Goal: Information Seeking & Learning: Learn about a topic

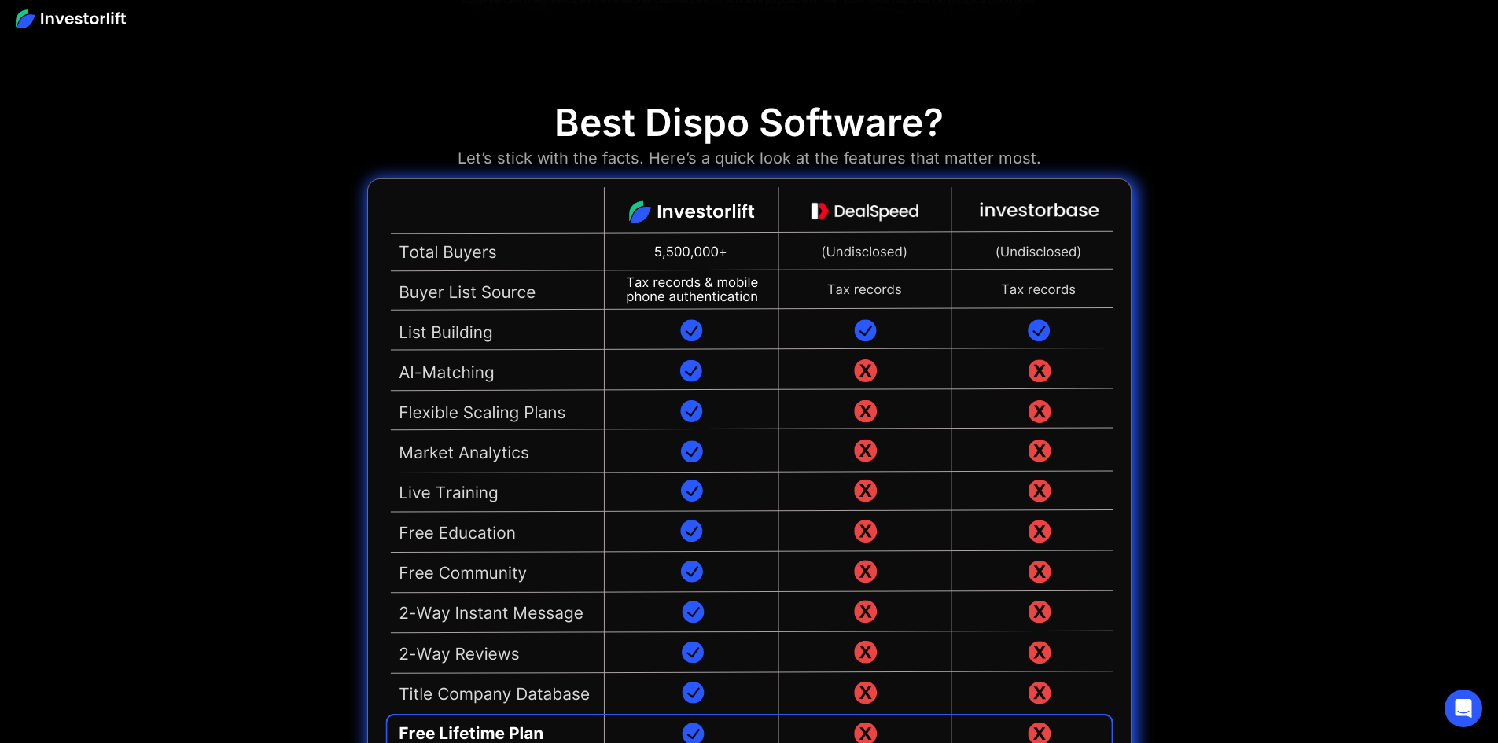
scroll to position [3879, 0]
click at [658, 493] on img at bounding box center [749, 469] width 764 height 583
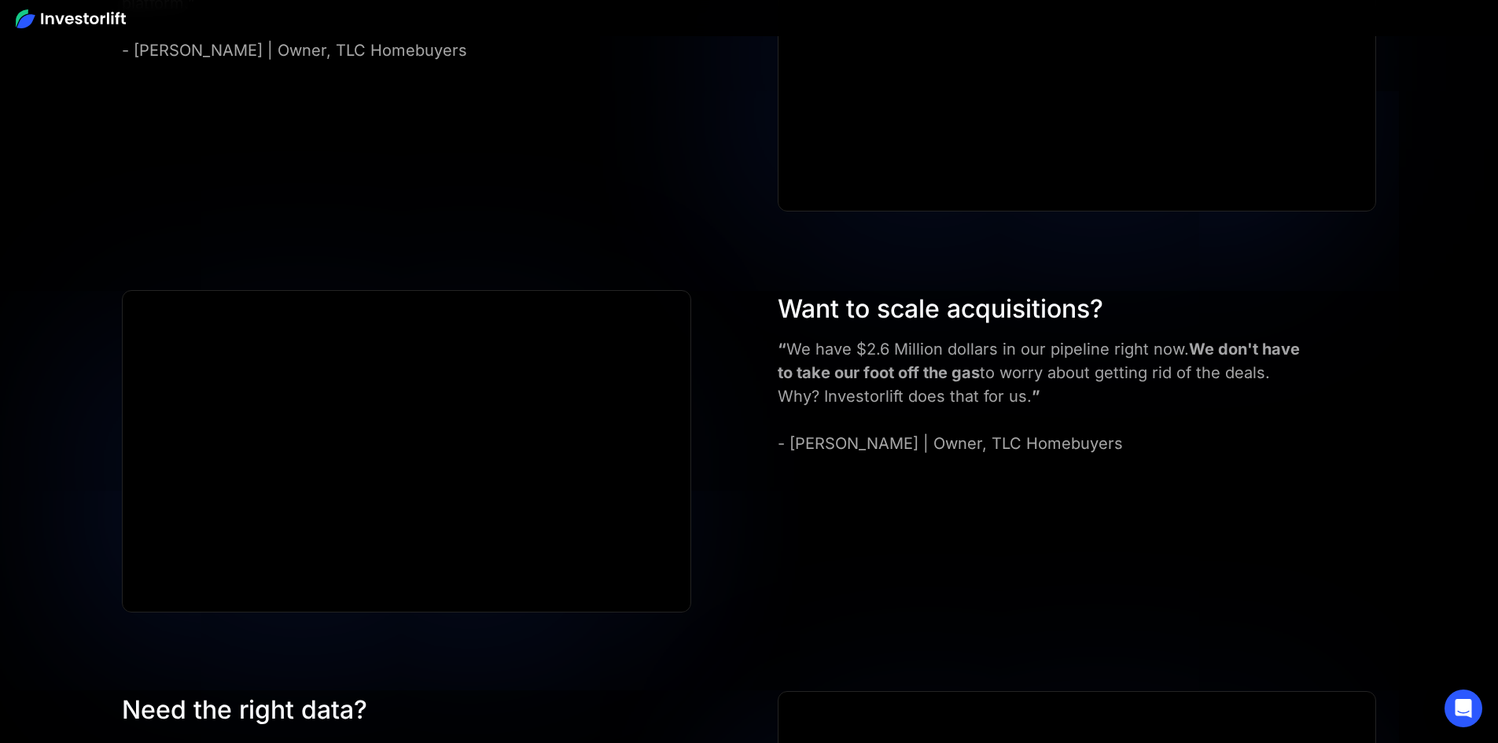
scroll to position [7024, 0]
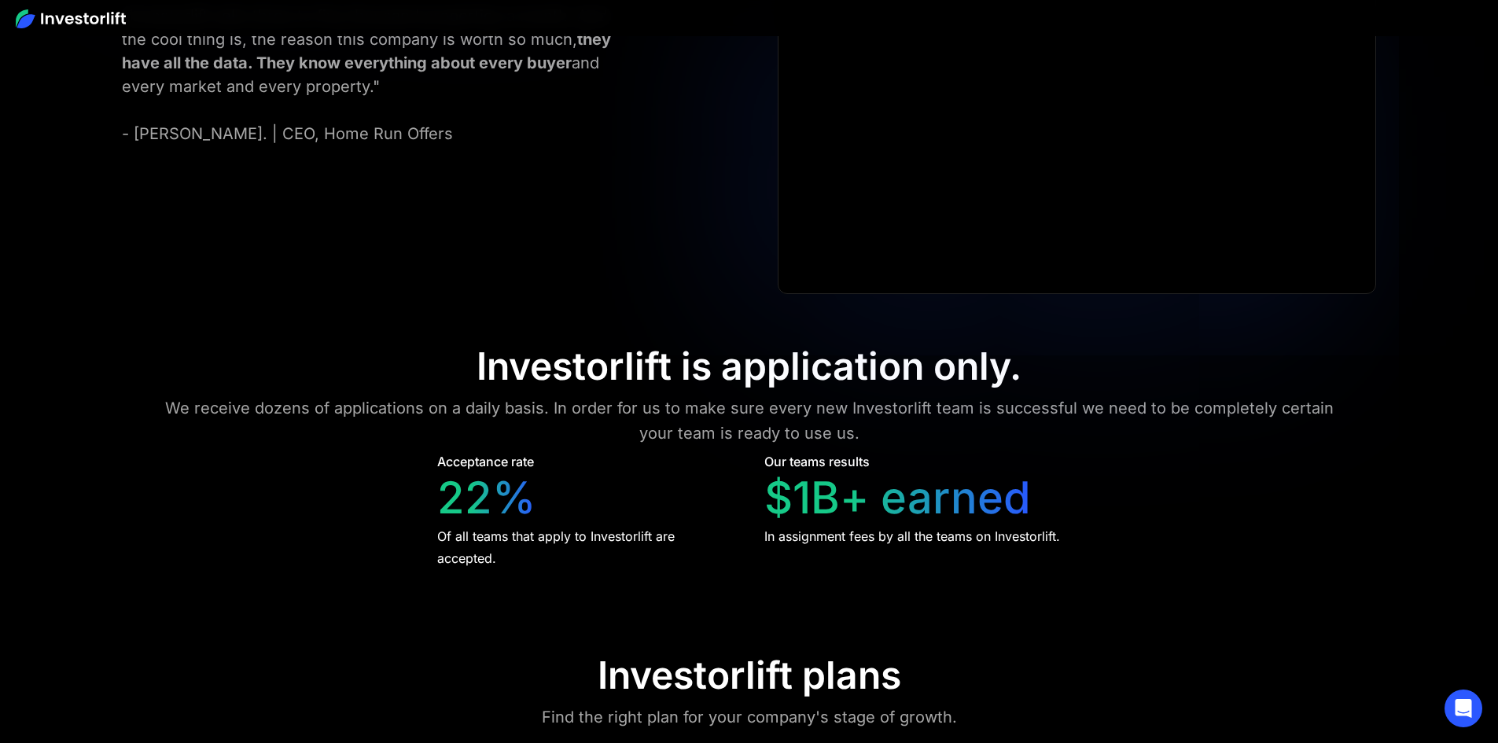
scroll to position [7234, 0]
drag, startPoint x: 322, startPoint y: 398, endPoint x: 215, endPoint y: 385, distance: 107.7
drag, startPoint x: 330, startPoint y: 392, endPoint x: 215, endPoint y: 396, distance: 114.9
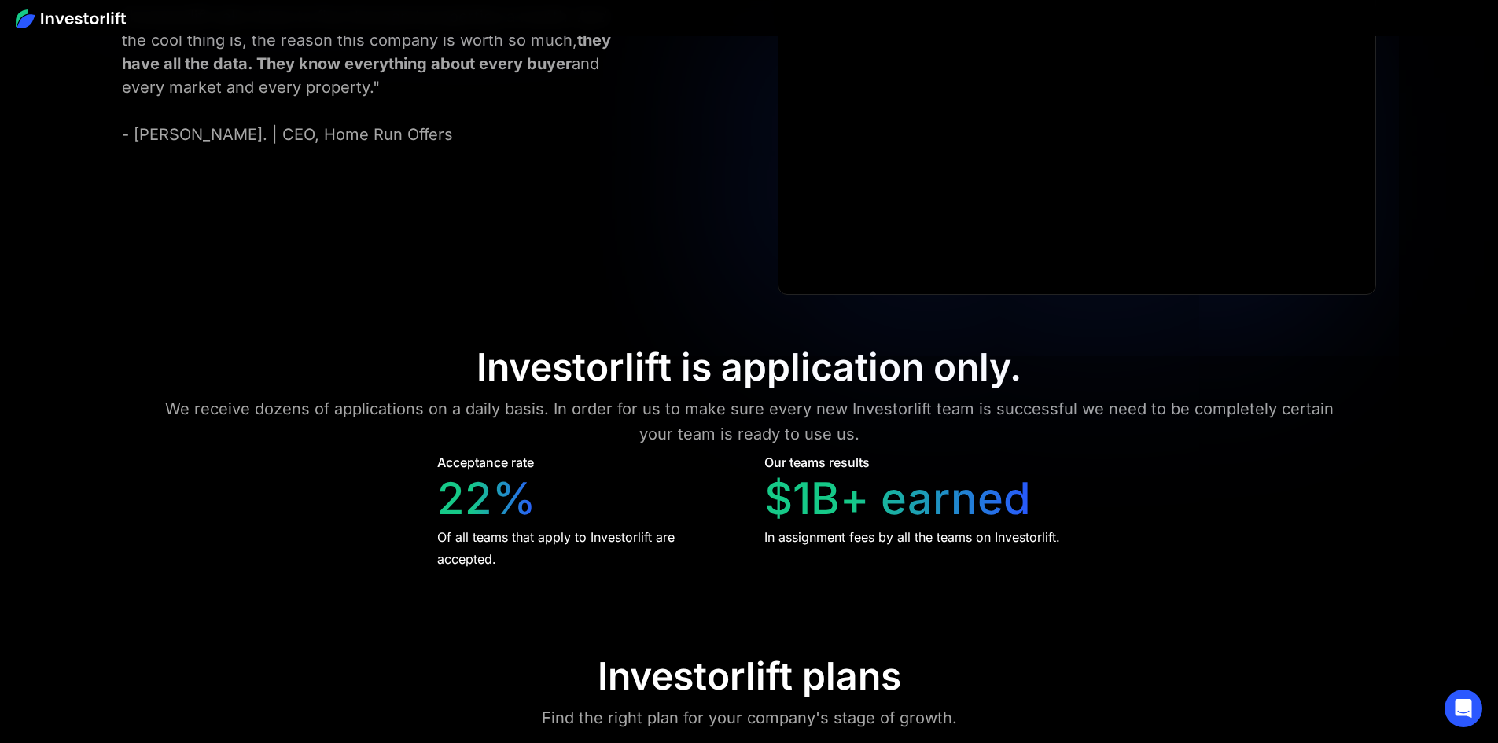
drag, startPoint x: 469, startPoint y: 444, endPoint x: 524, endPoint y: 416, distance: 62.6
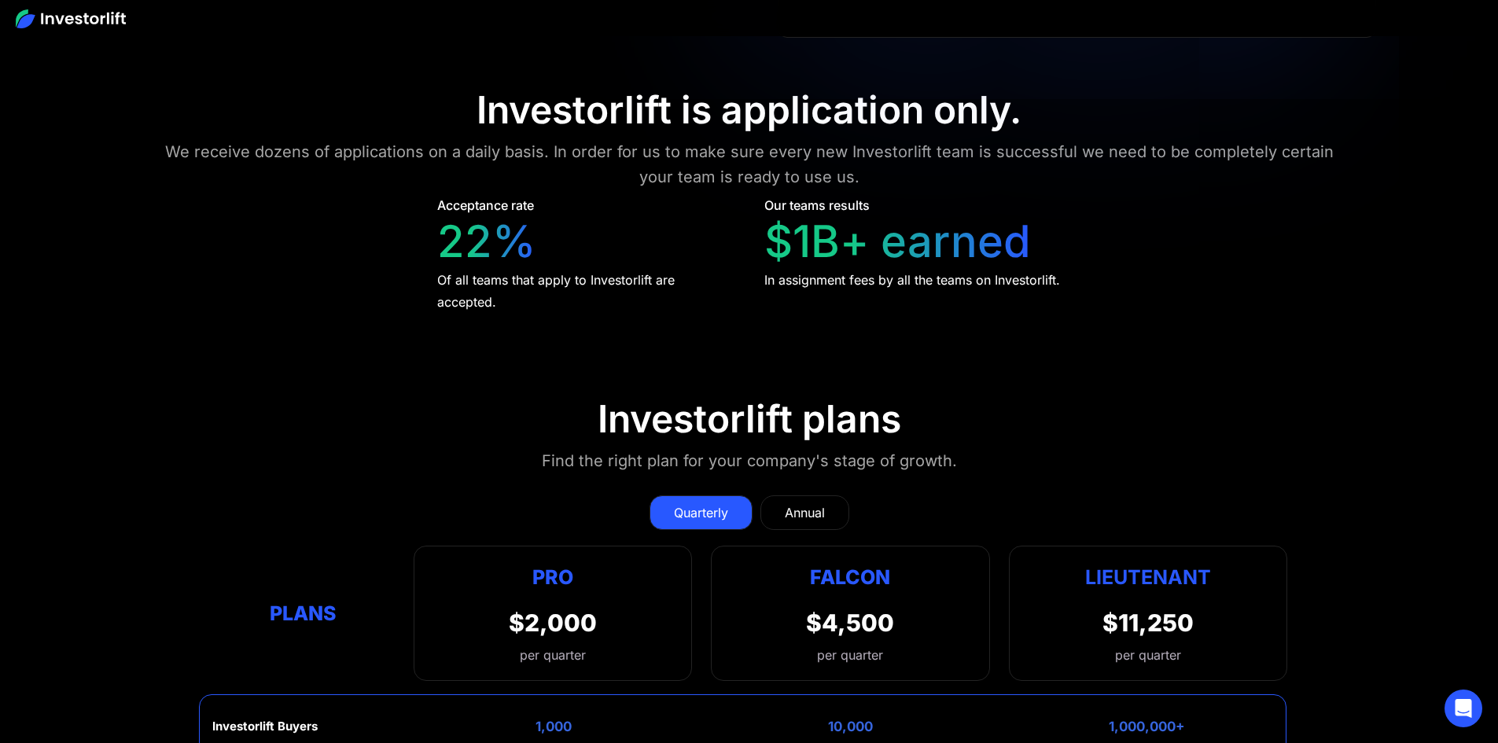
scroll to position [7444, 0]
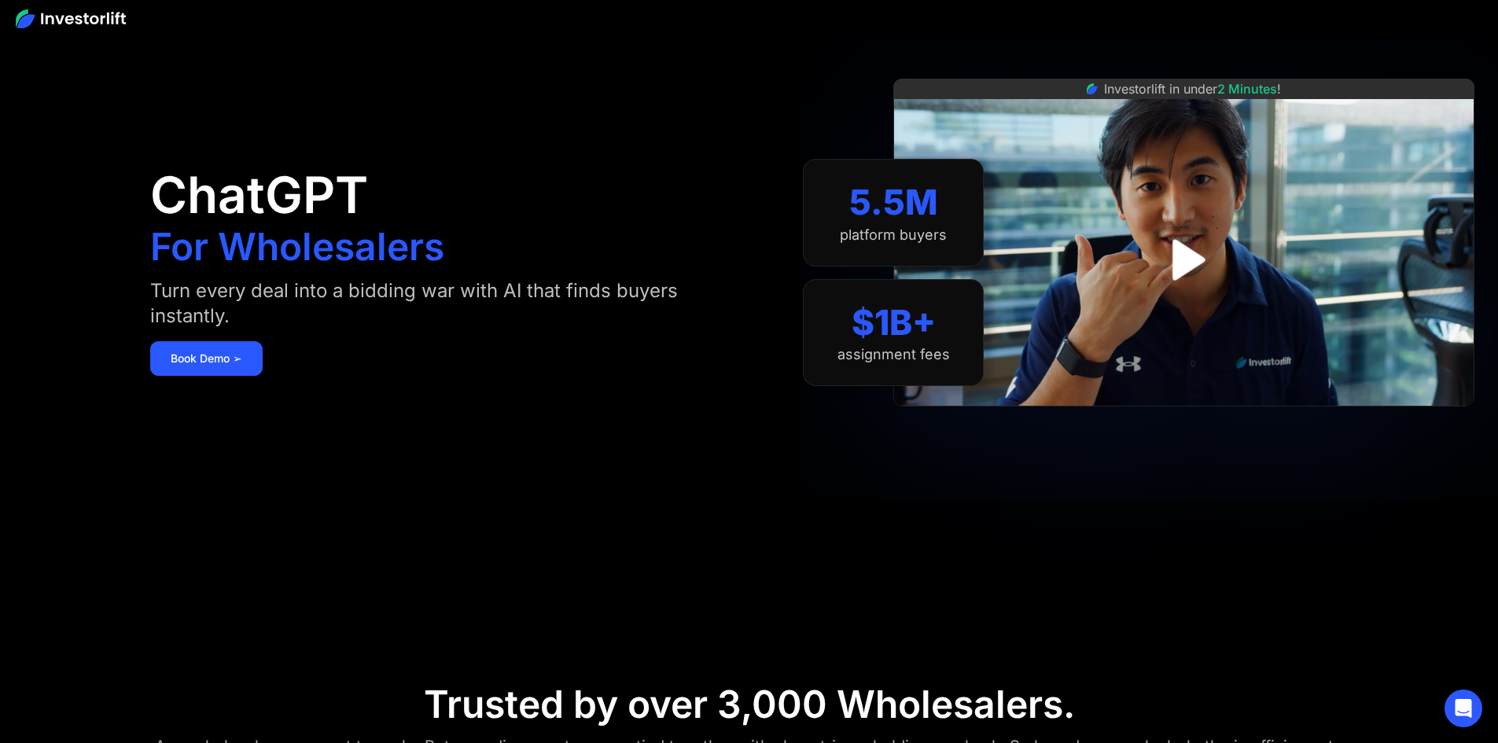
scroll to position [0, 0]
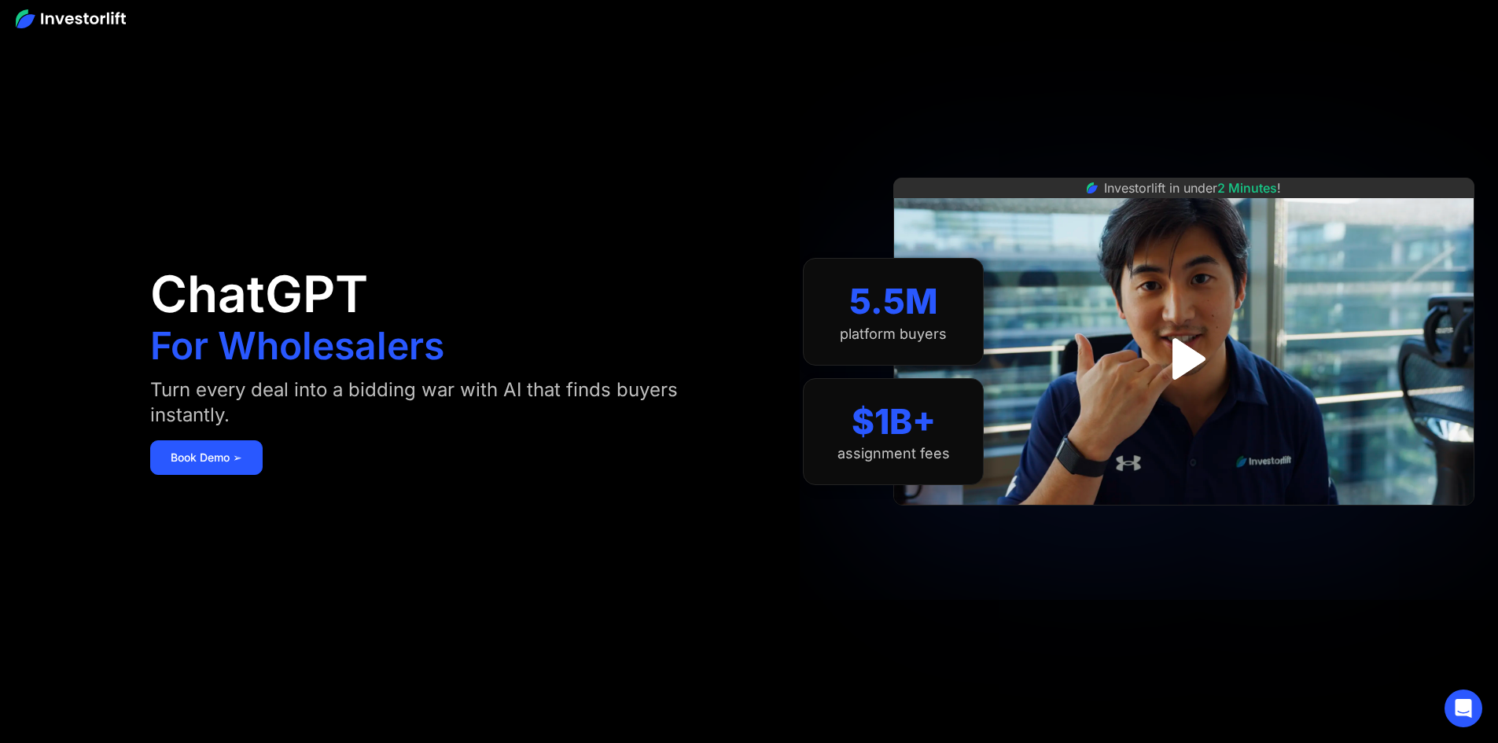
click at [1193, 353] on img "open lightbox" at bounding box center [1183, 359] width 75 height 75
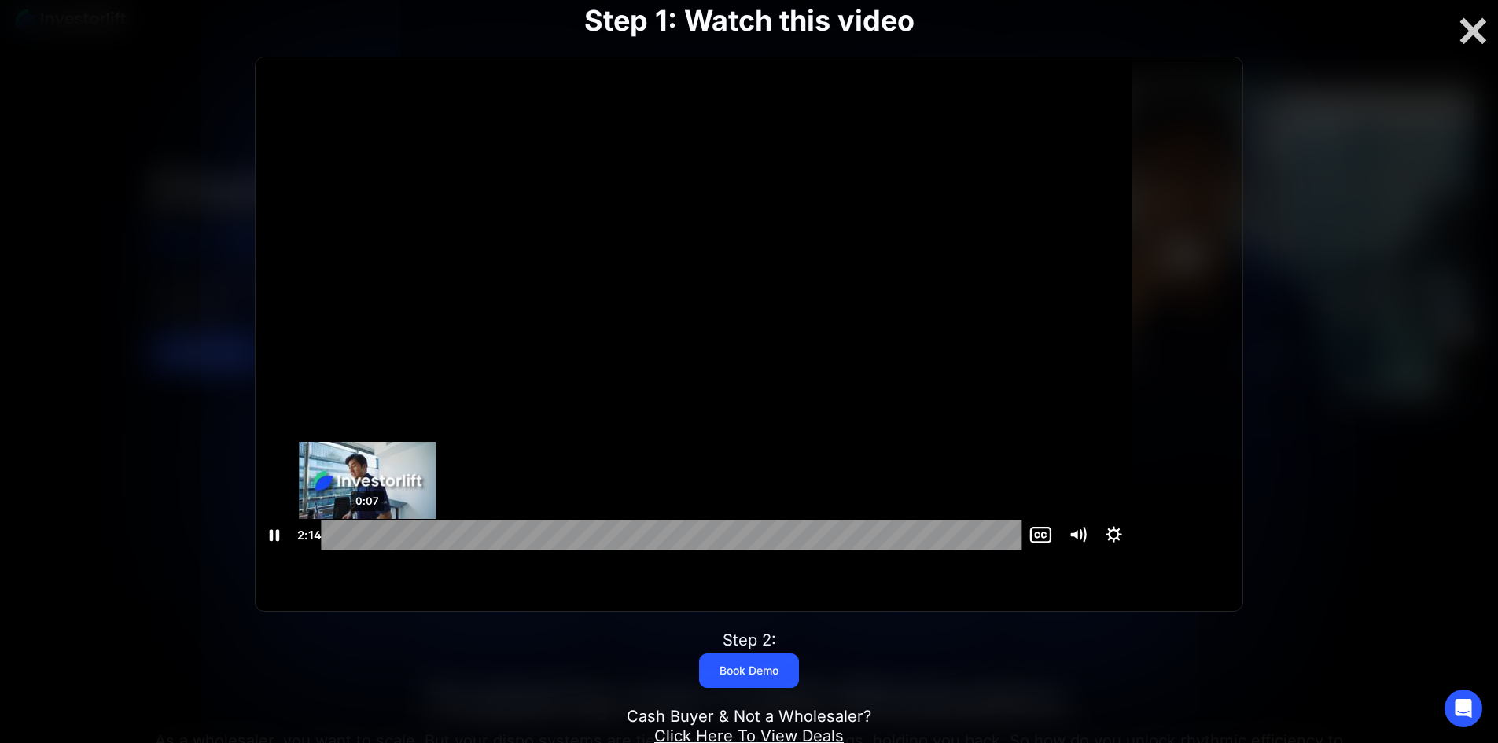
scroll to position [1, 0]
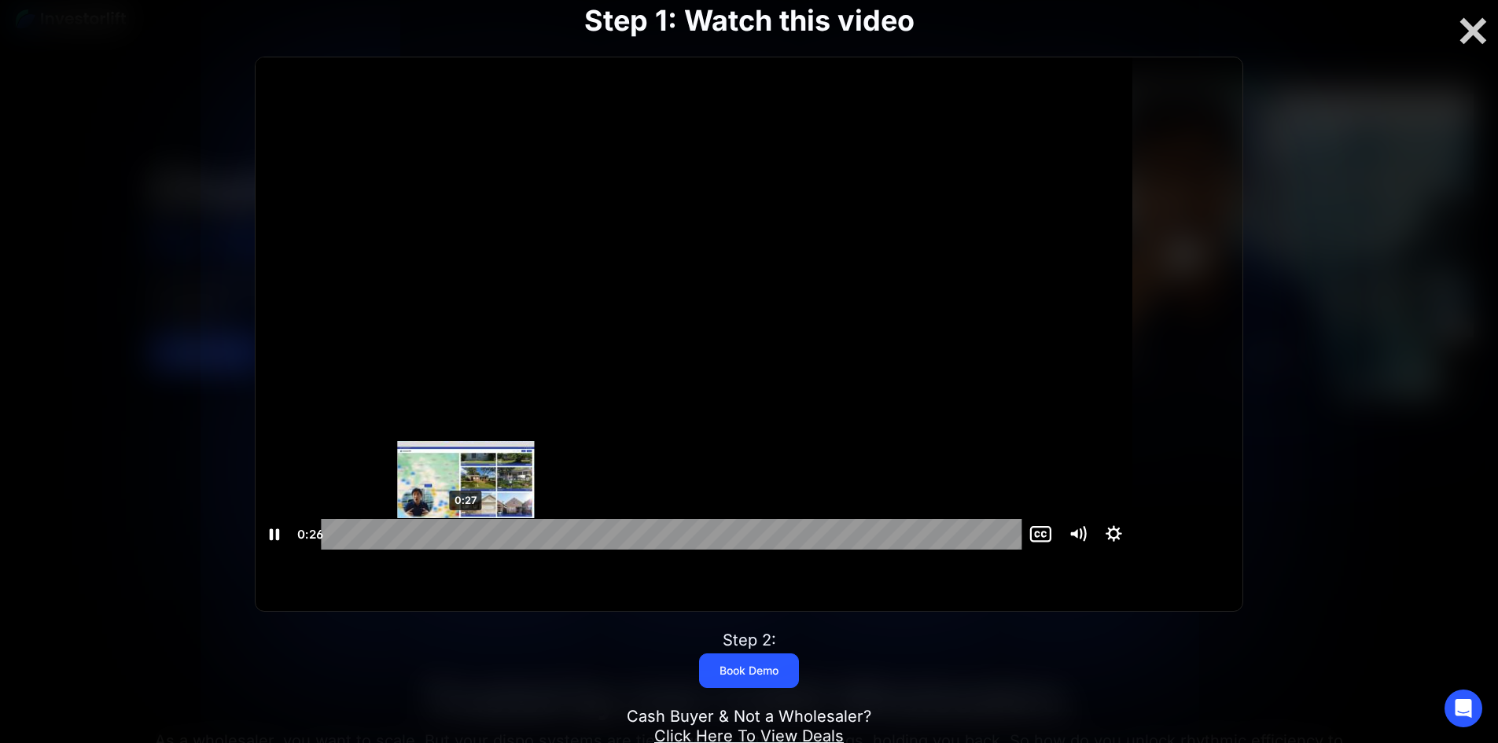
click at [523, 550] on div "0:27" at bounding box center [674, 534] width 679 height 31
click at [528, 550] on div "0:28" at bounding box center [674, 534] width 679 height 31
click at [540, 550] on div "0:31" at bounding box center [674, 534] width 679 height 31
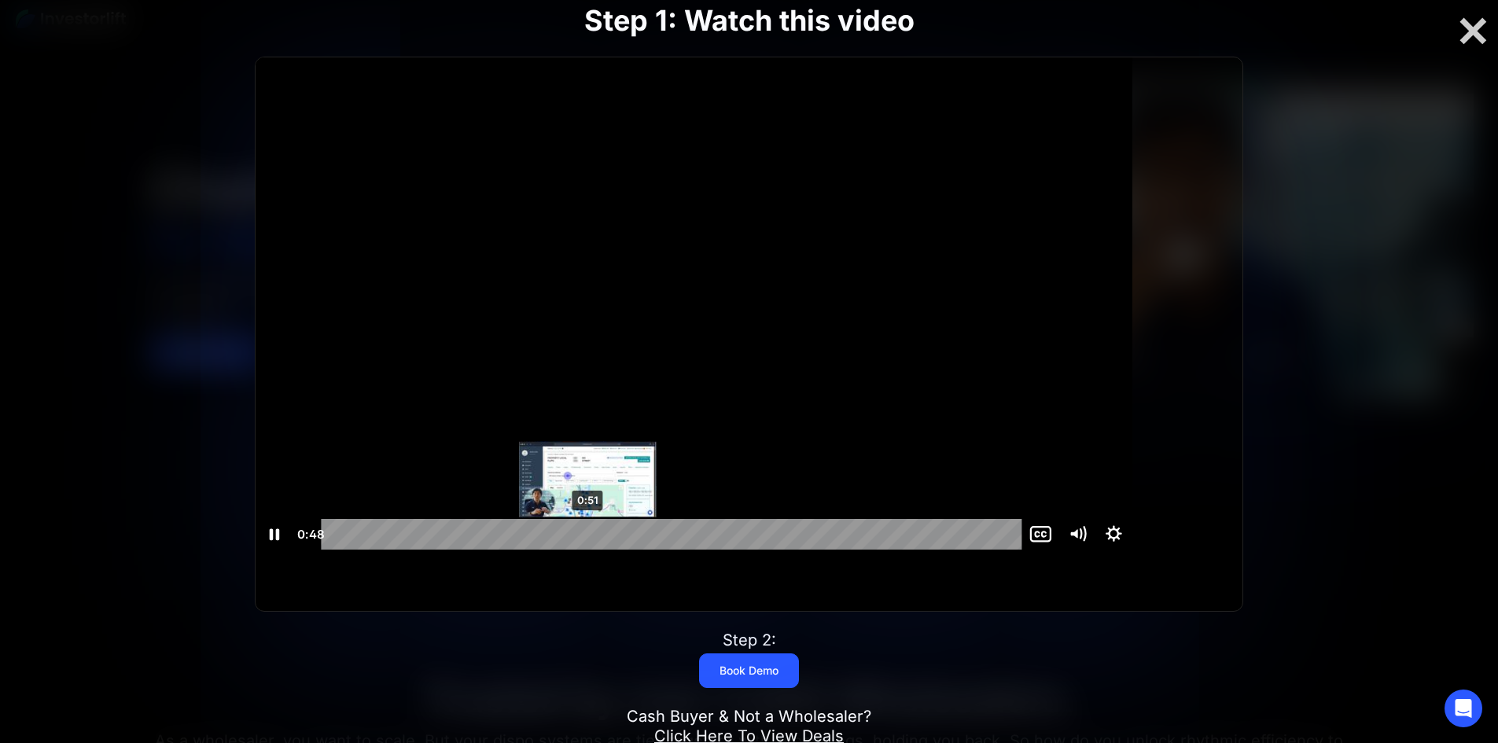
click at [643, 550] on div "0:51" at bounding box center [674, 534] width 679 height 31
click at [668, 550] on div "0:56" at bounding box center [674, 534] width 679 height 31
click at [687, 550] on div "1:01" at bounding box center [674, 534] width 679 height 31
click at [670, 550] on div "0:57" at bounding box center [674, 534] width 679 height 31
click at [620, 539] on div "Playbar" at bounding box center [615, 534] width 10 height 10
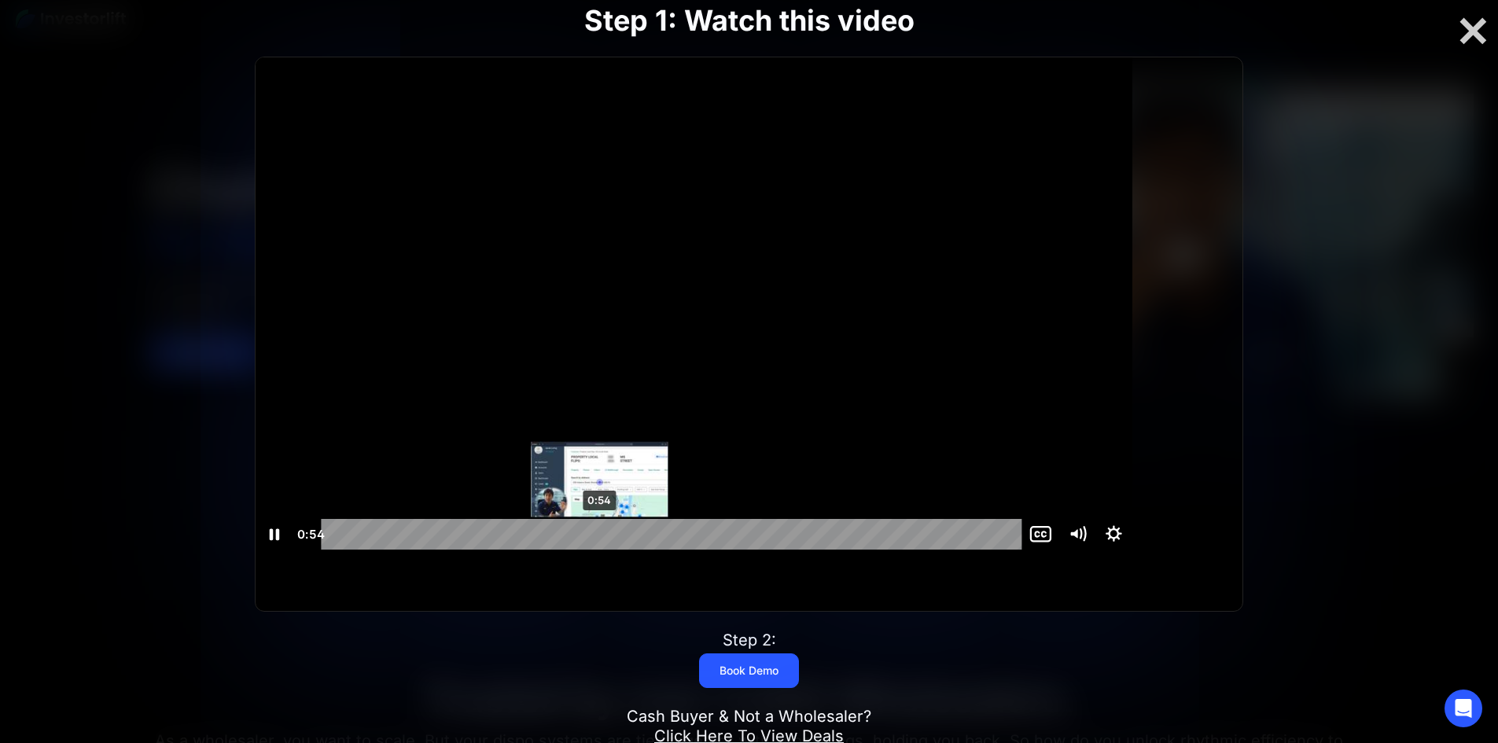
click at [654, 550] on div "0:54" at bounding box center [674, 534] width 679 height 31
click at [638, 550] on div "0:51" at bounding box center [674, 534] width 679 height 31
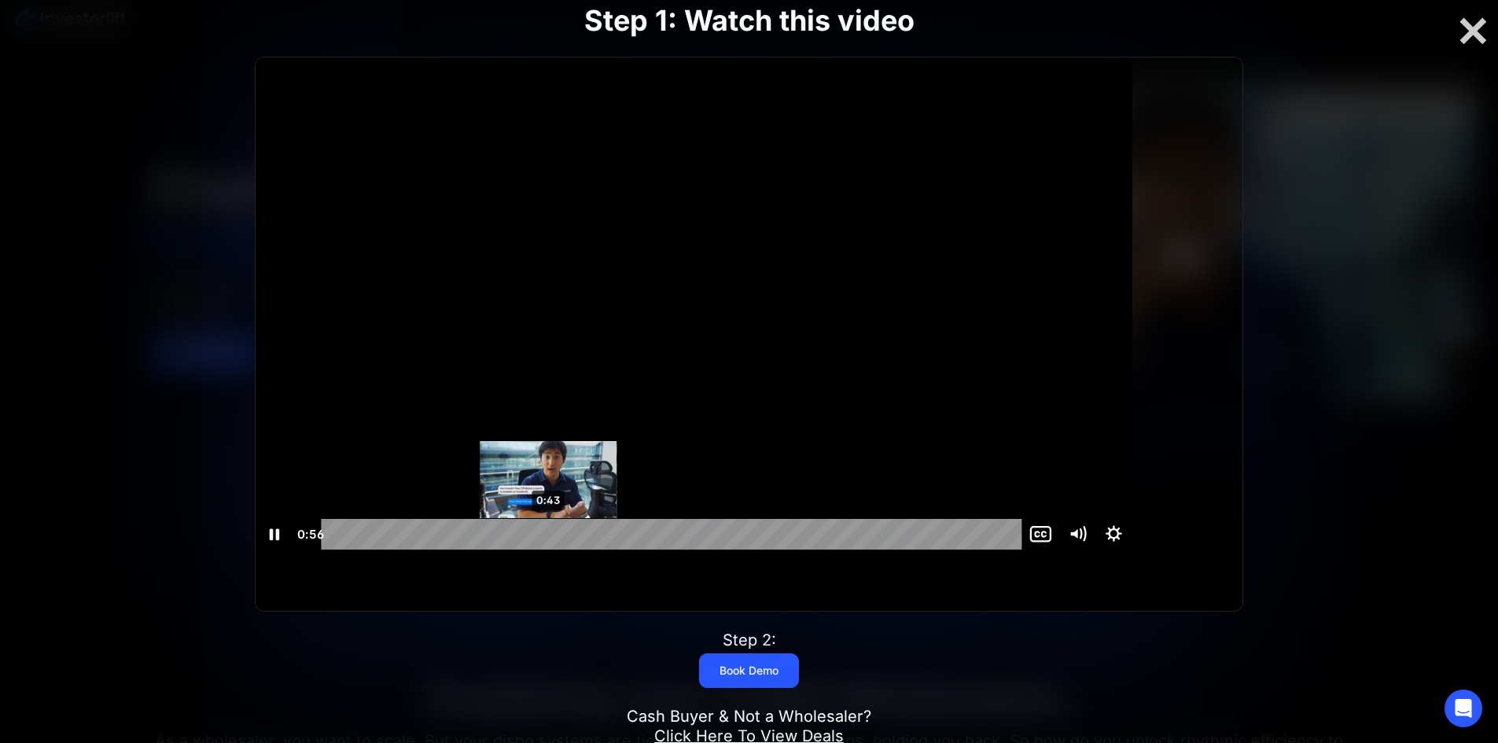
click at [604, 550] on div "0:43" at bounding box center [674, 534] width 679 height 31
click at [619, 550] on div "0:46" at bounding box center [674, 534] width 679 height 31
click at [619, 550] on div "0:47" at bounding box center [674, 534] width 679 height 31
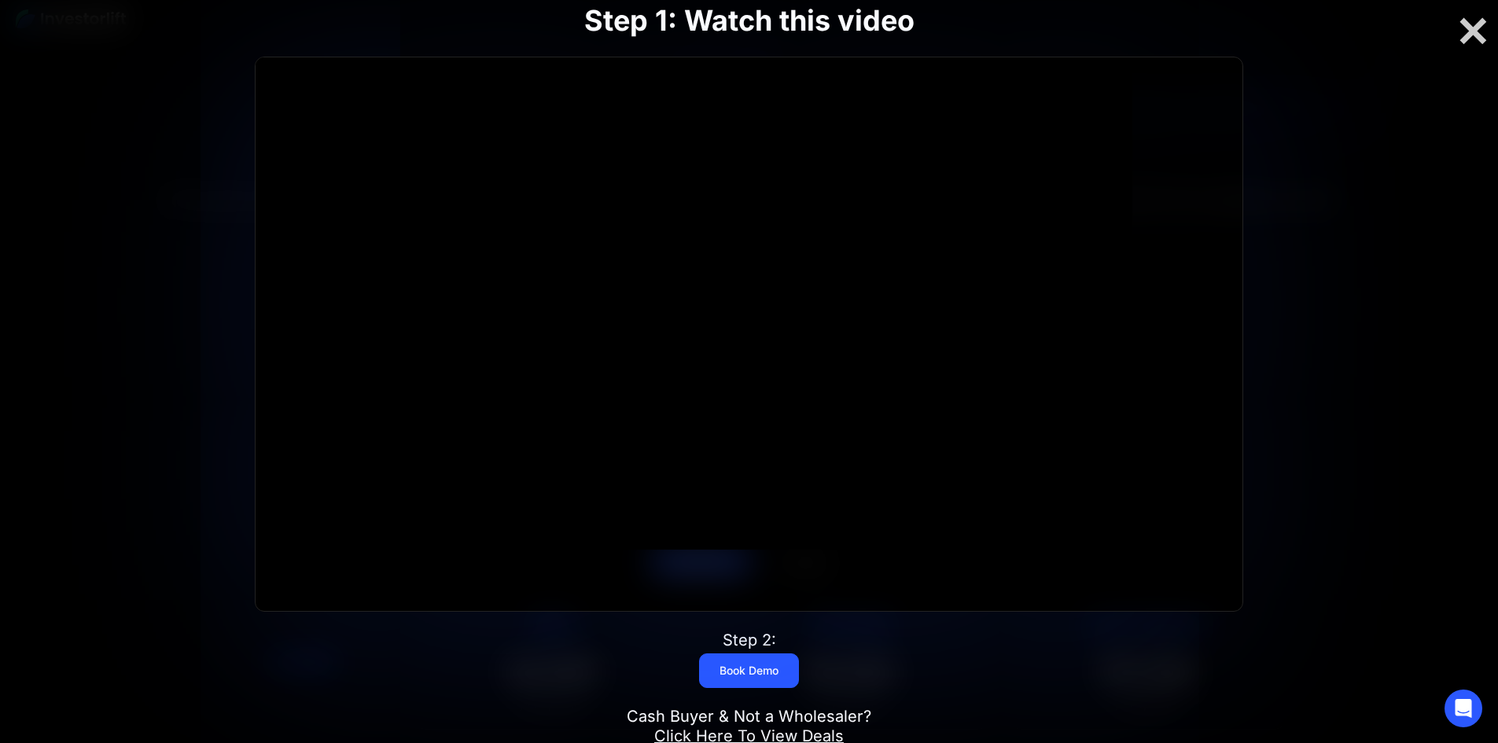
scroll to position [7451, 0]
click at [1491, 25] on div at bounding box center [1473, 31] width 50 height 33
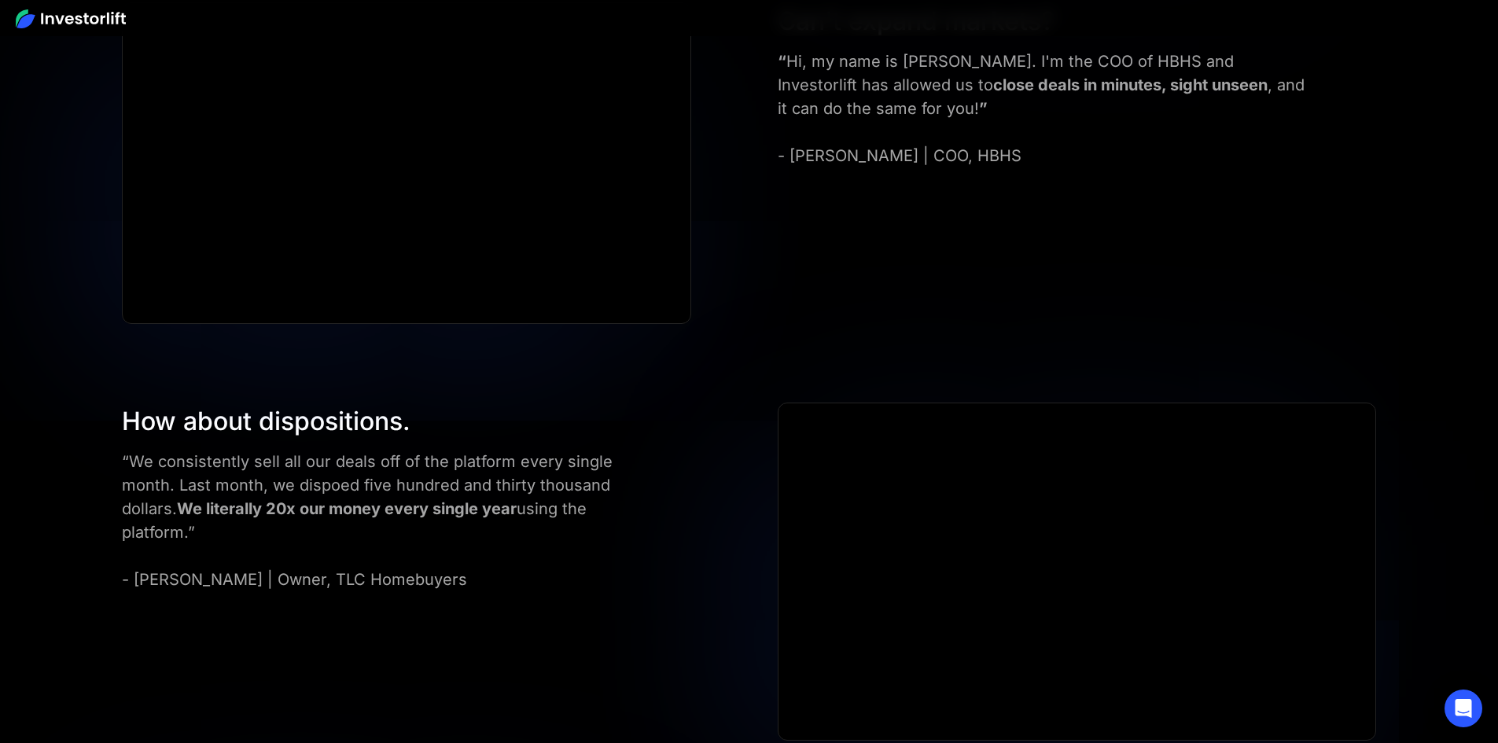
scroll to position [5879, 0]
